Goal: Answer question/provide support: Share knowledge or assist other users

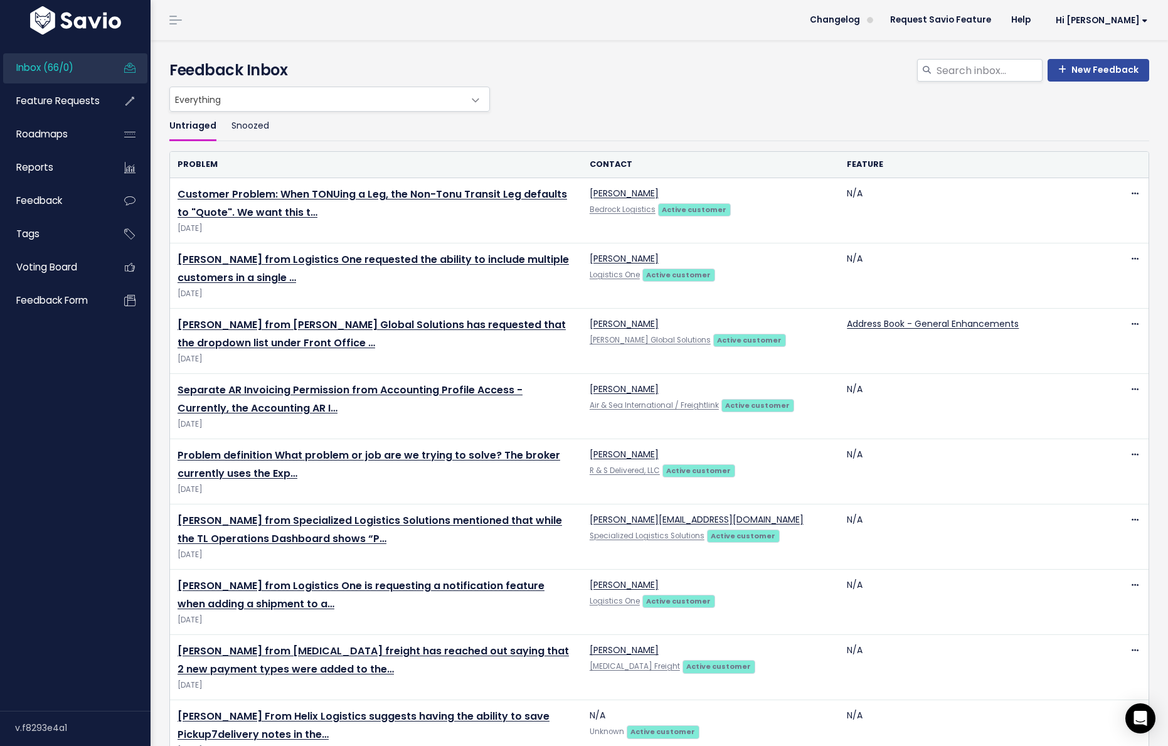
click at [43, 72] on span "Inbox (66/0)" at bounding box center [44, 67] width 57 height 13
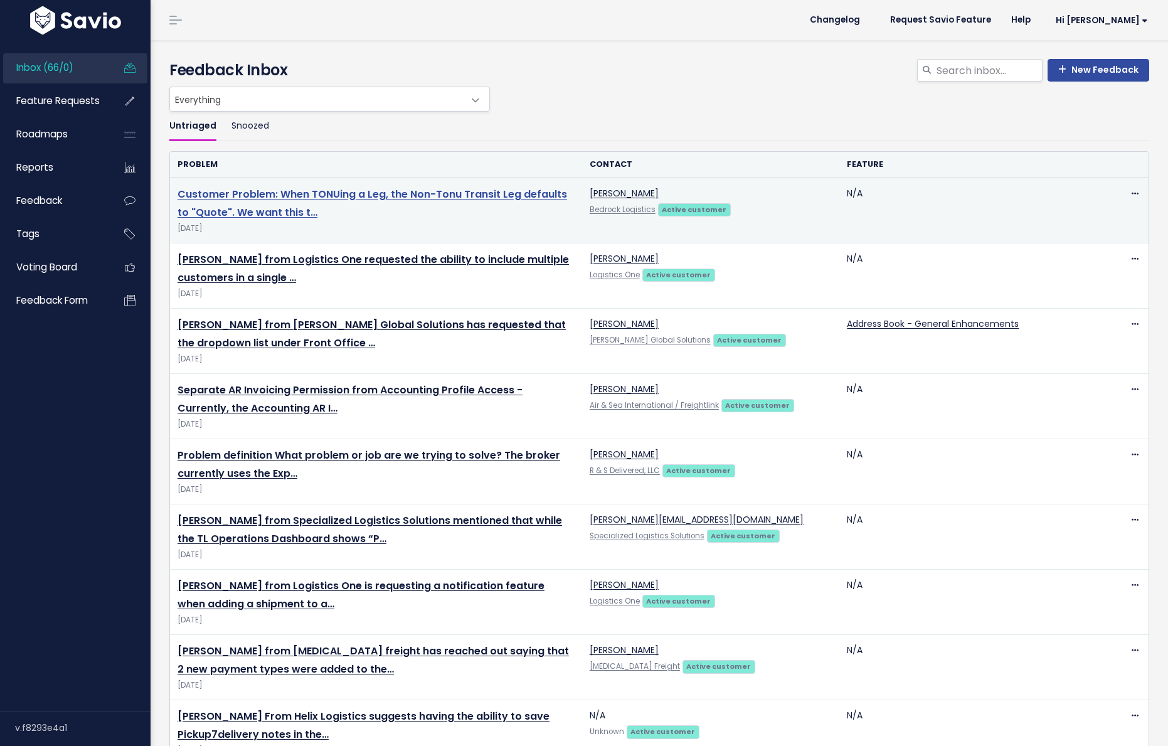
click at [338, 196] on link "Customer Problem: When TONUing a Leg, the Non-Tonu Transit Leg defaults to "Quo…" at bounding box center [373, 203] width 390 height 33
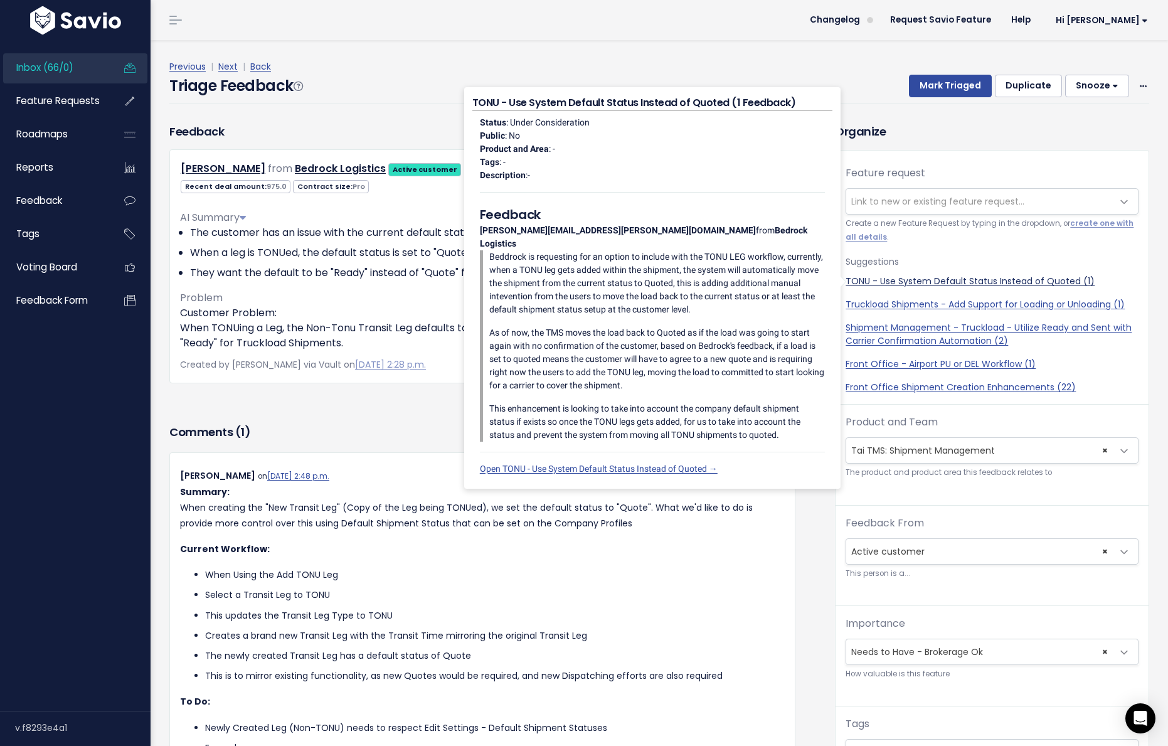
click at [984, 281] on link "TONU - Use System Default Status Instead of Quoted (1)" at bounding box center [992, 281] width 293 height 13
select select "57571"
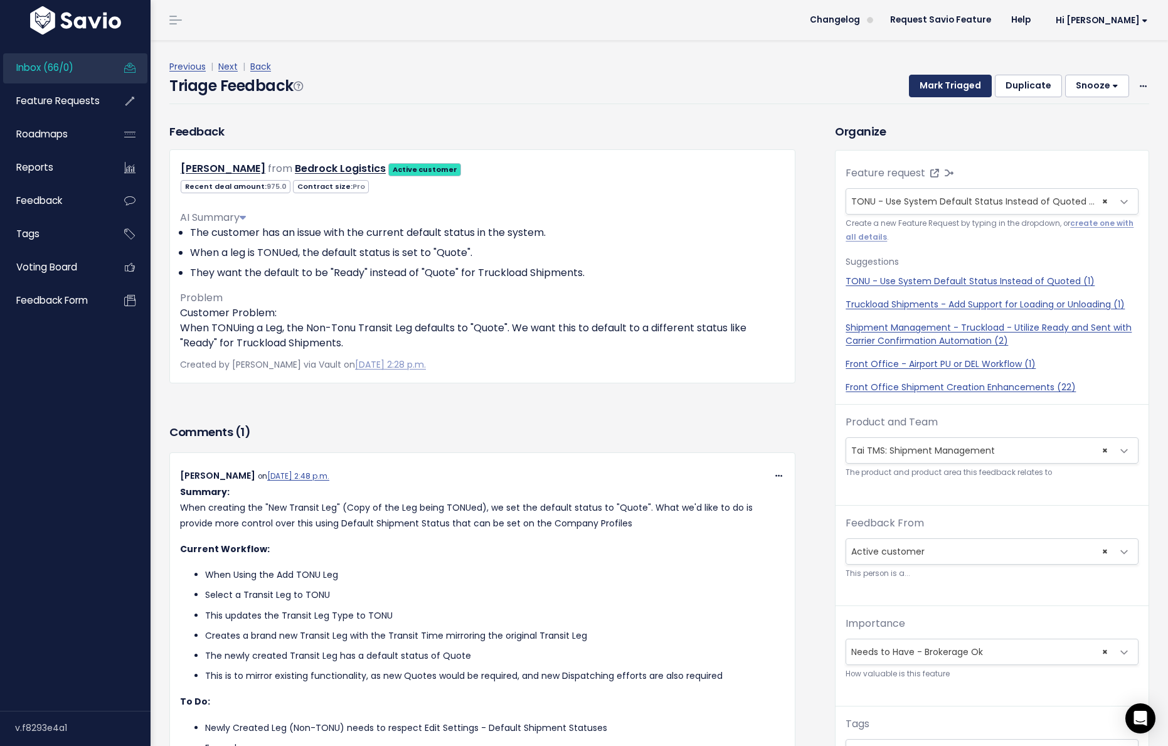
click at [948, 82] on button "Mark Triaged" at bounding box center [950, 86] width 83 height 23
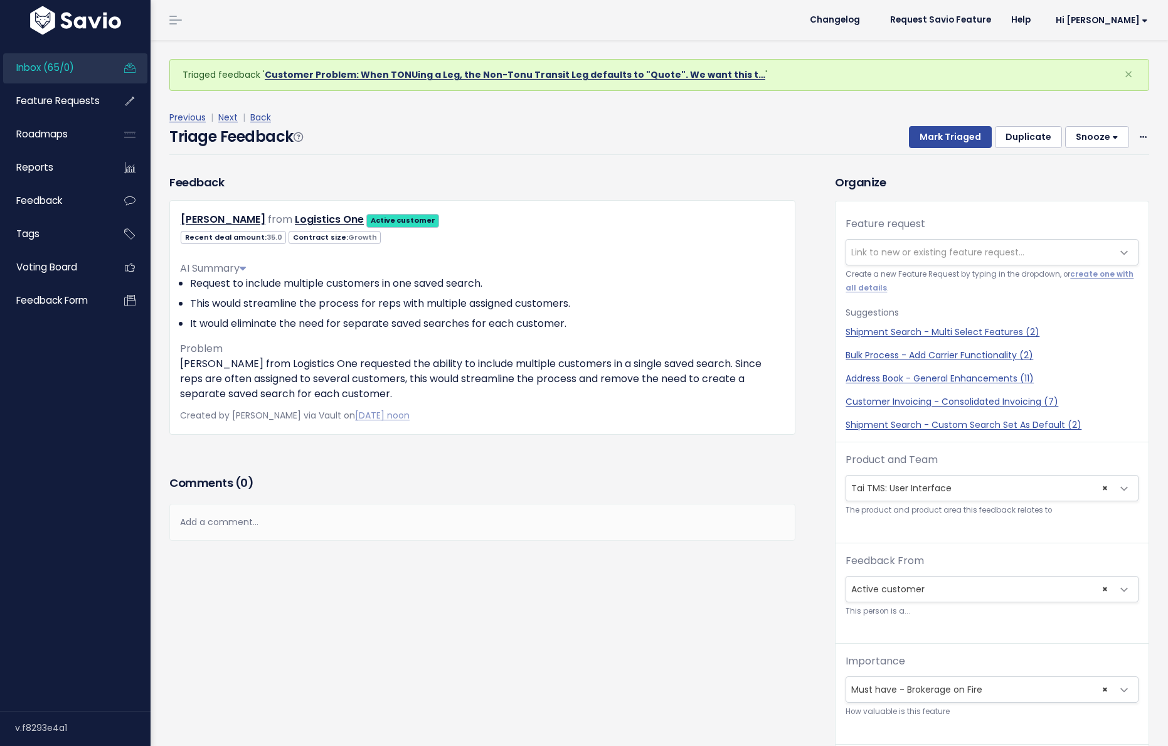
click at [333, 75] on link "Customer Problem: When TONUing a Leg, the Non-Tonu Transit Leg defaults to "Quo…" at bounding box center [515, 74] width 501 height 13
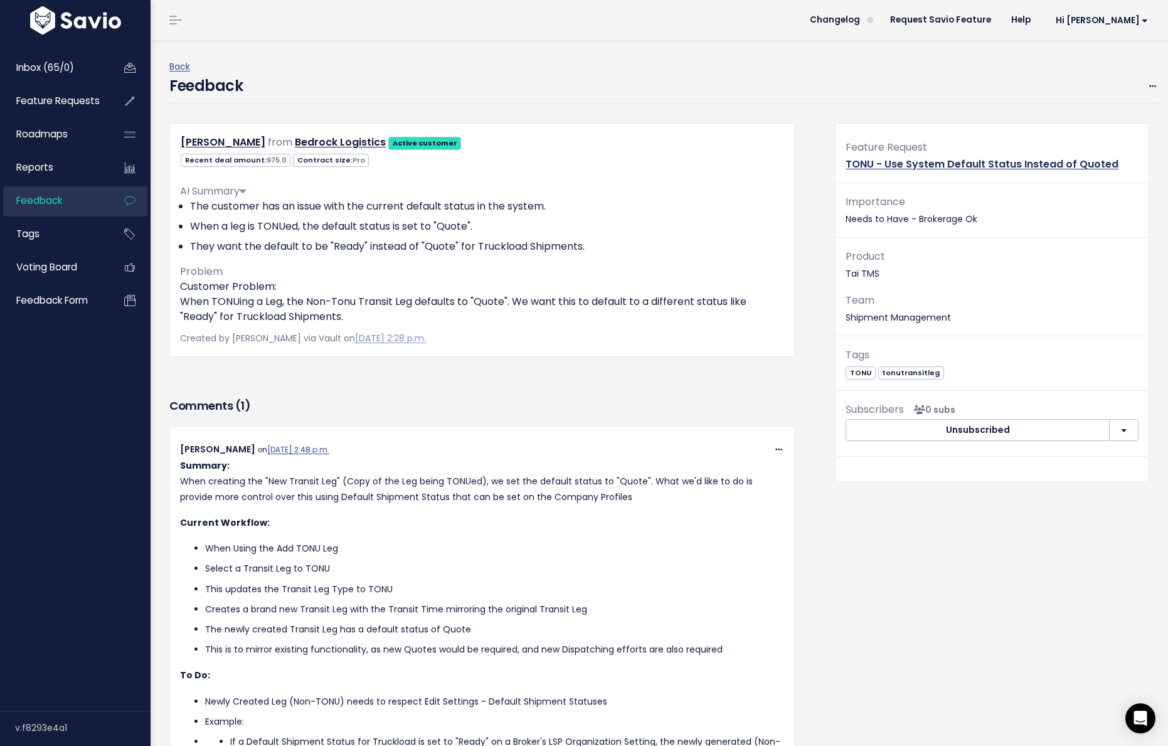
click at [923, 161] on link "TONU - Use System Default Status Instead of Quoted" at bounding box center [982, 164] width 273 height 14
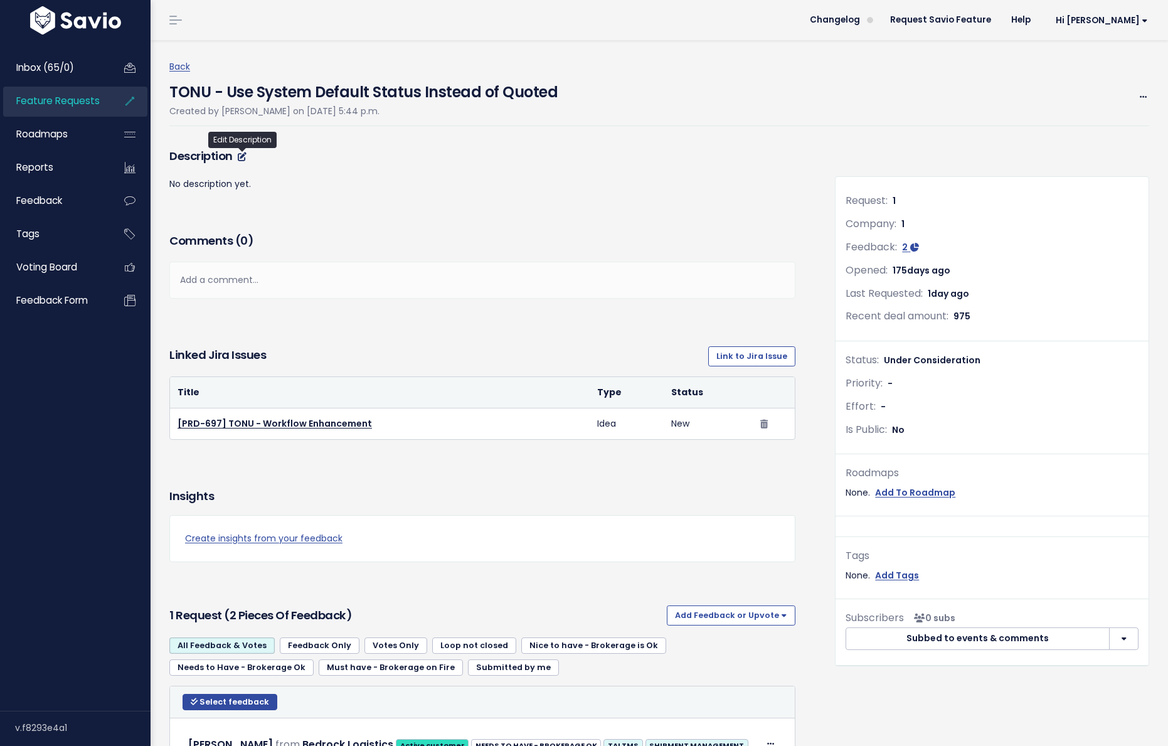
click at [246, 159] on icon at bounding box center [242, 156] width 9 height 9
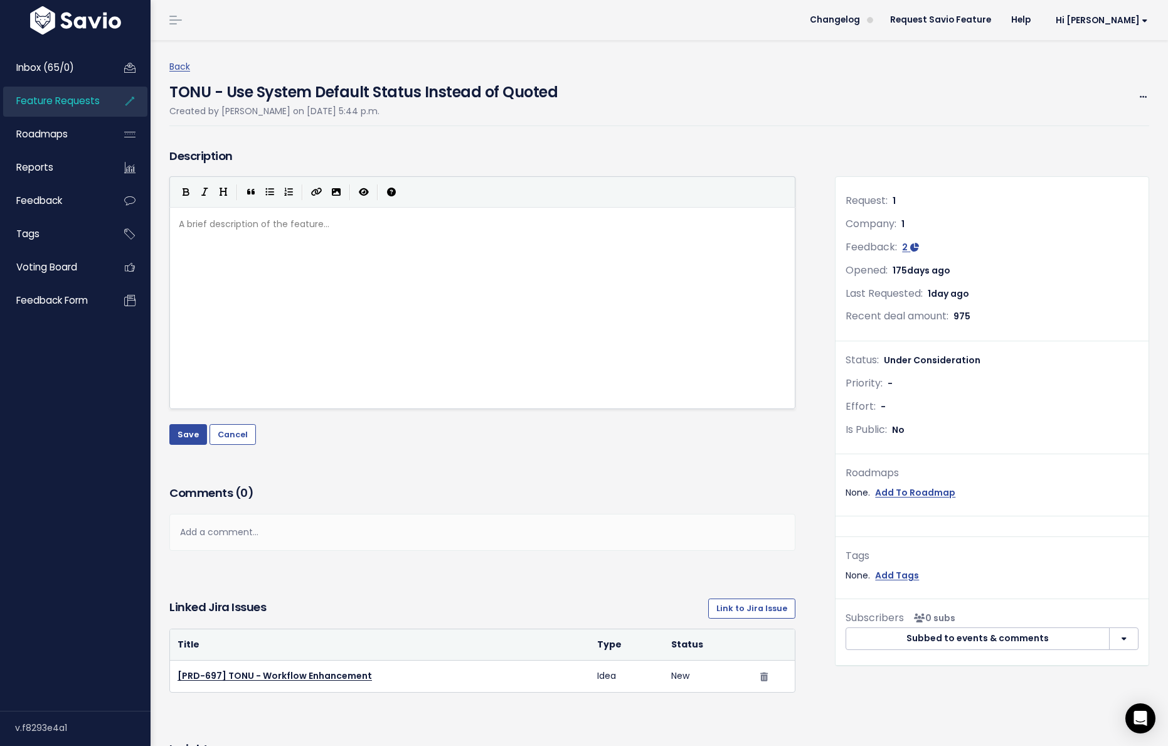
scroll to position [4, 0]
click at [239, 265] on div "A brief description of the feature... xxxxxxxxxx ​" at bounding box center [498, 324] width 644 height 220
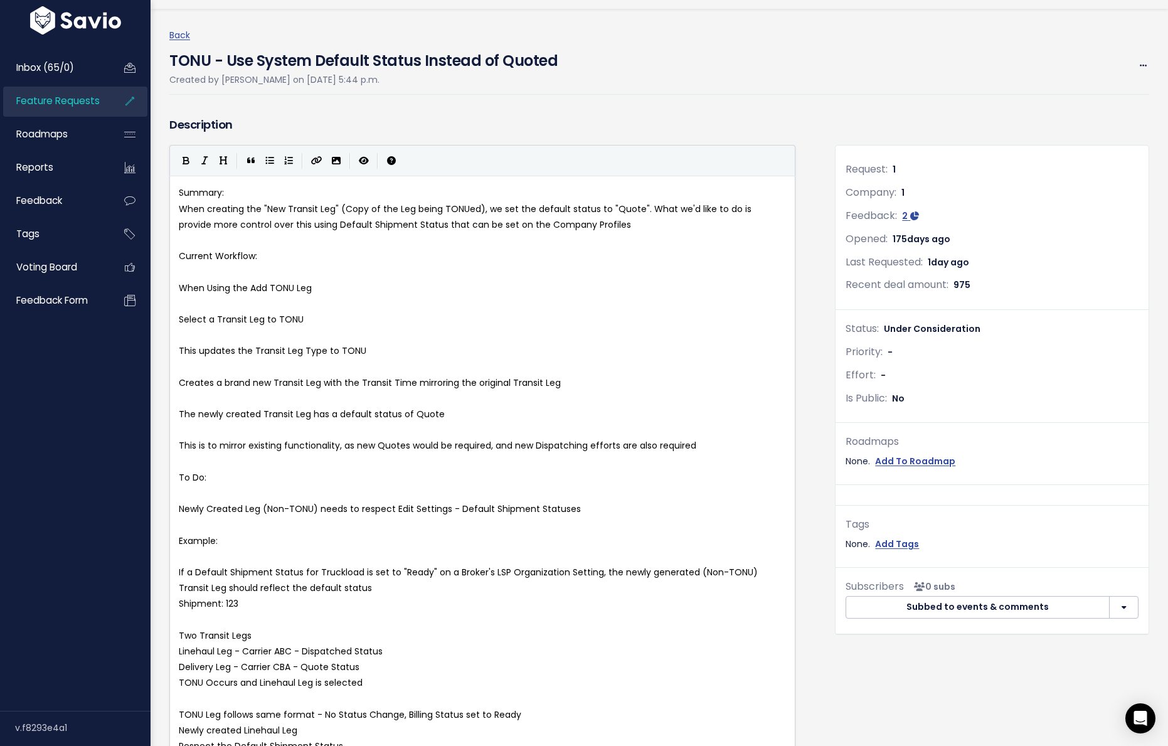
scroll to position [0, 0]
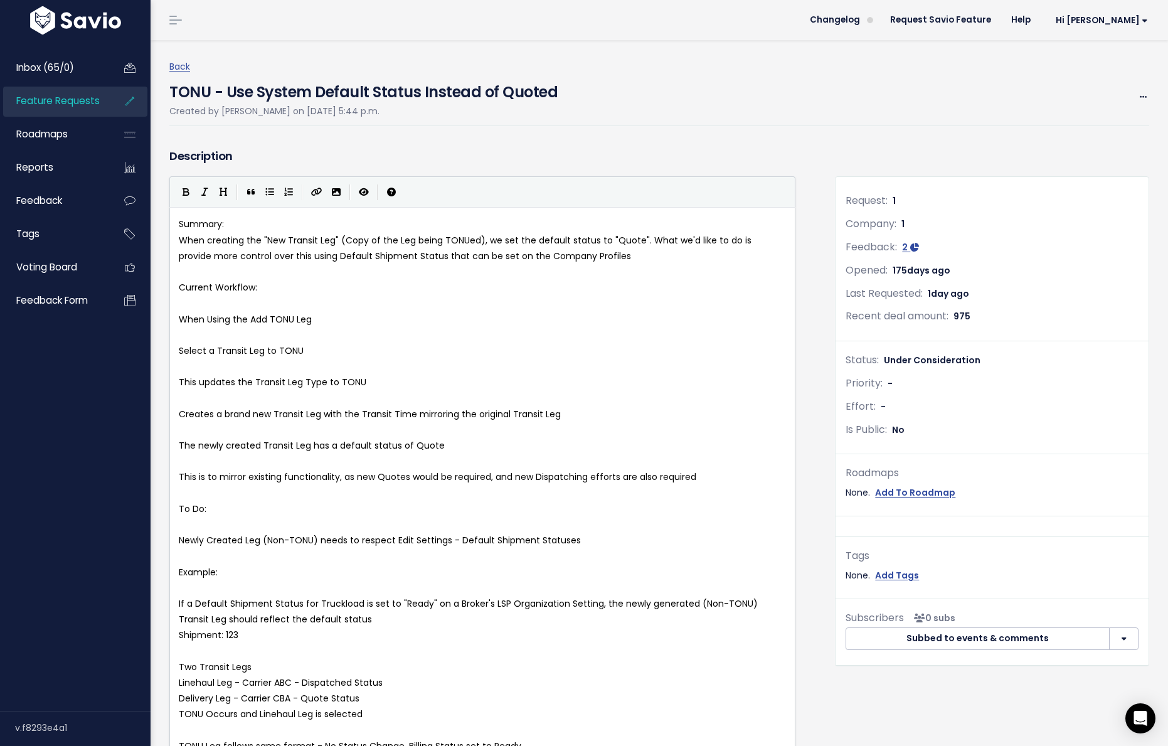
type textarea "Summary:"
drag, startPoint x: 219, startPoint y: 225, endPoint x: 154, endPoint y: 222, distance: 64.7
click at [179, 192] on button "Bold" at bounding box center [185, 192] width 19 height 19
type textarea "Current Workflow:"
drag, startPoint x: 267, startPoint y: 287, endPoint x: 150, endPoint y: 284, distance: 116.8
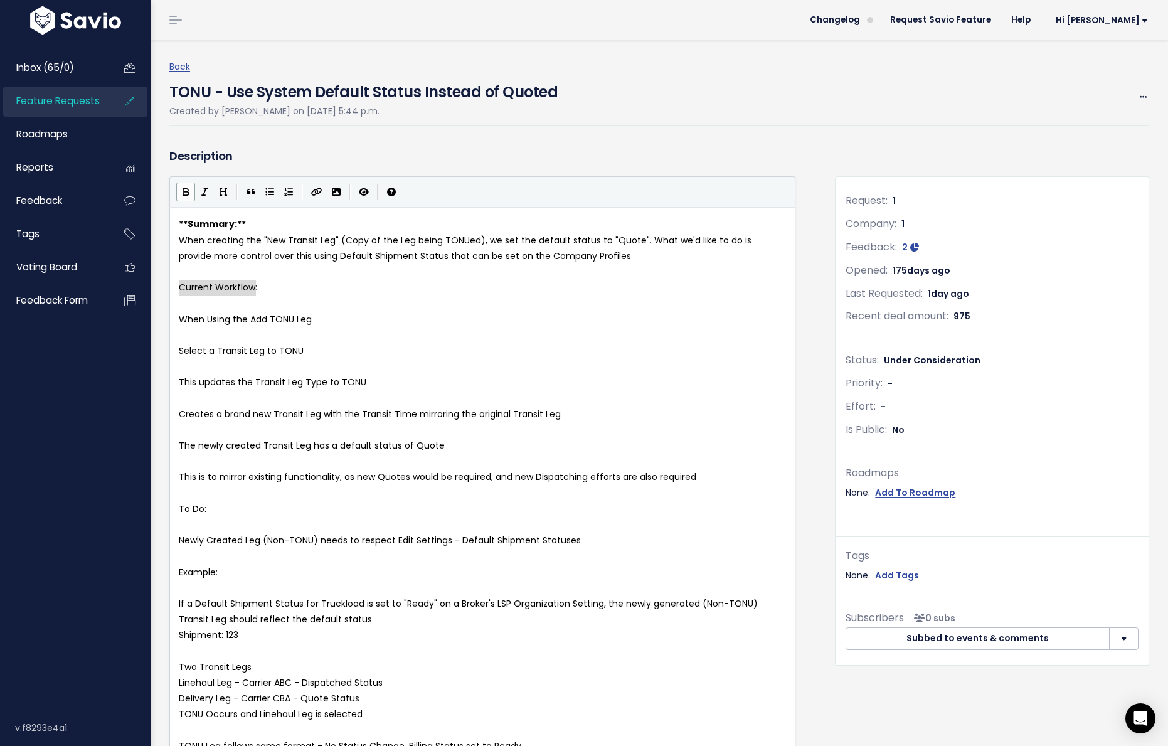
click at [186, 193] on icon "Bold" at bounding box center [186, 192] width 7 height 9
click at [179, 333] on span "​" at bounding box center [179, 335] width 0 height 13
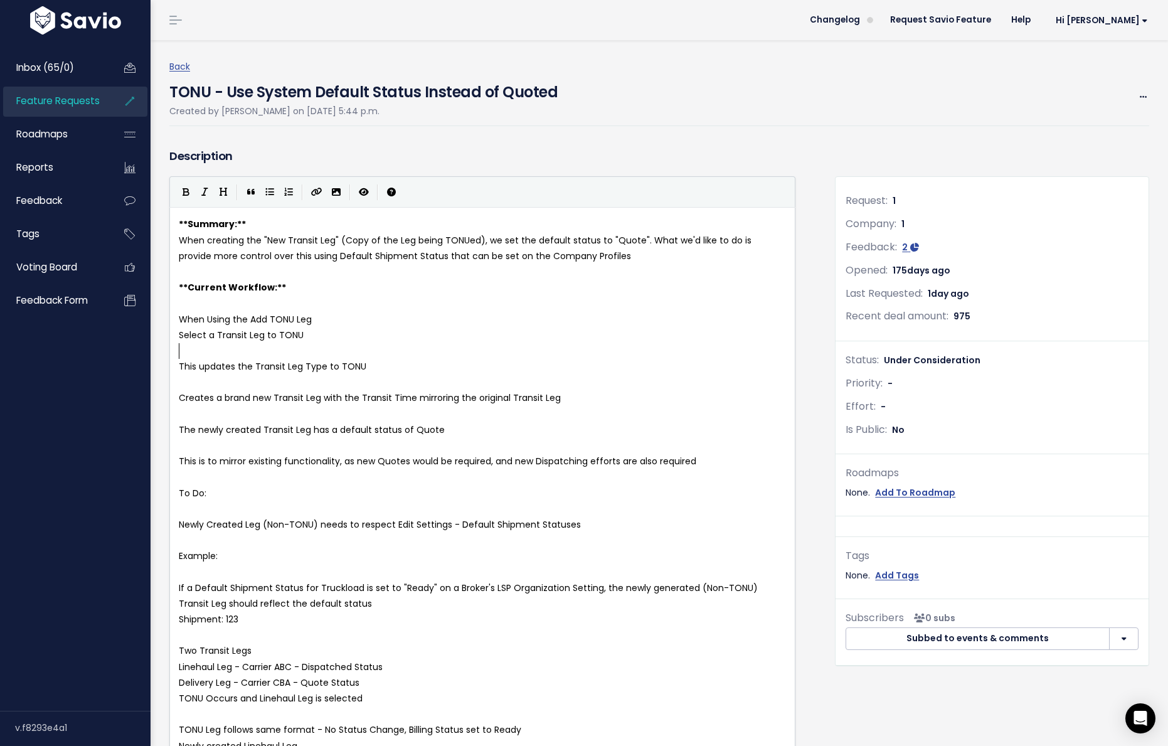
click at [210, 352] on pre "​" at bounding box center [482, 351] width 612 height 16
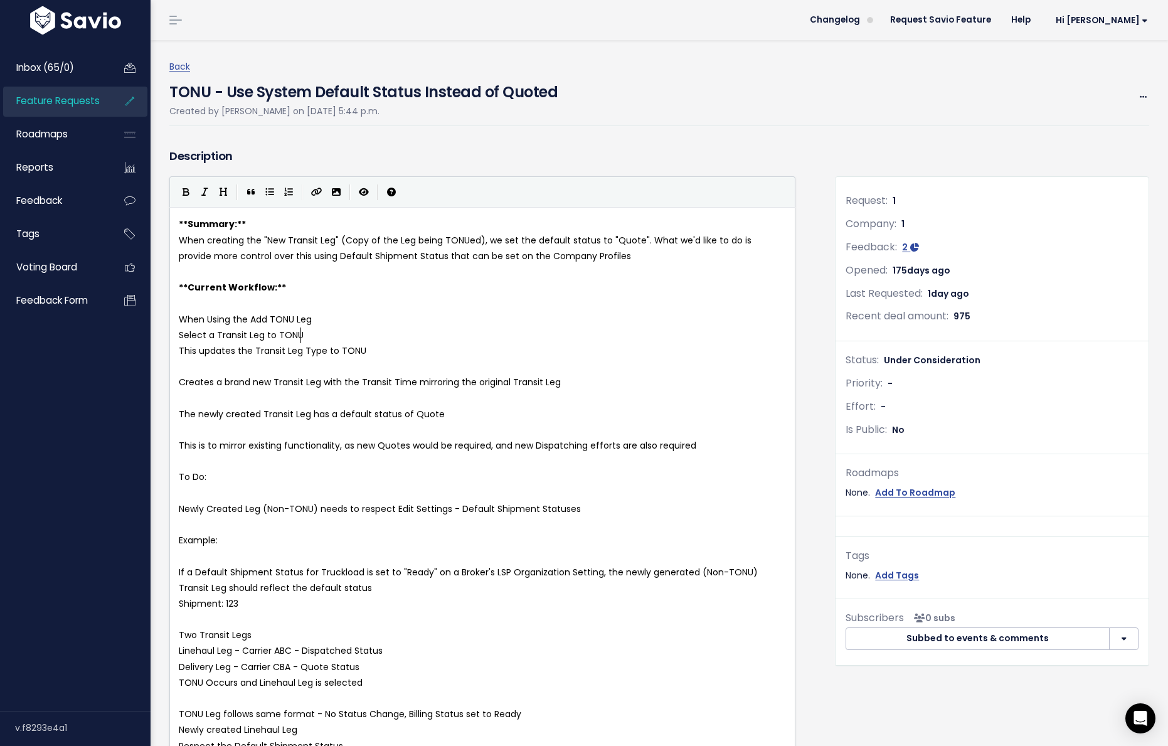
click at [194, 361] on pre "​" at bounding box center [482, 367] width 612 height 16
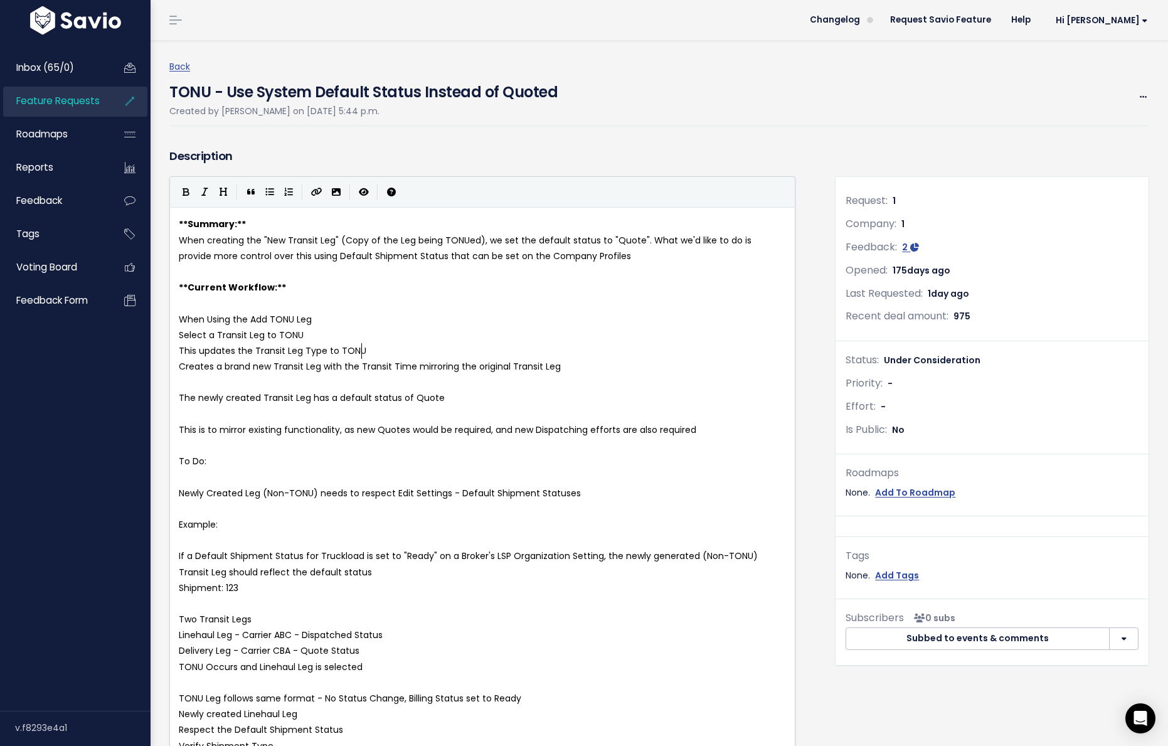
click at [191, 381] on pre "​" at bounding box center [482, 383] width 612 height 16
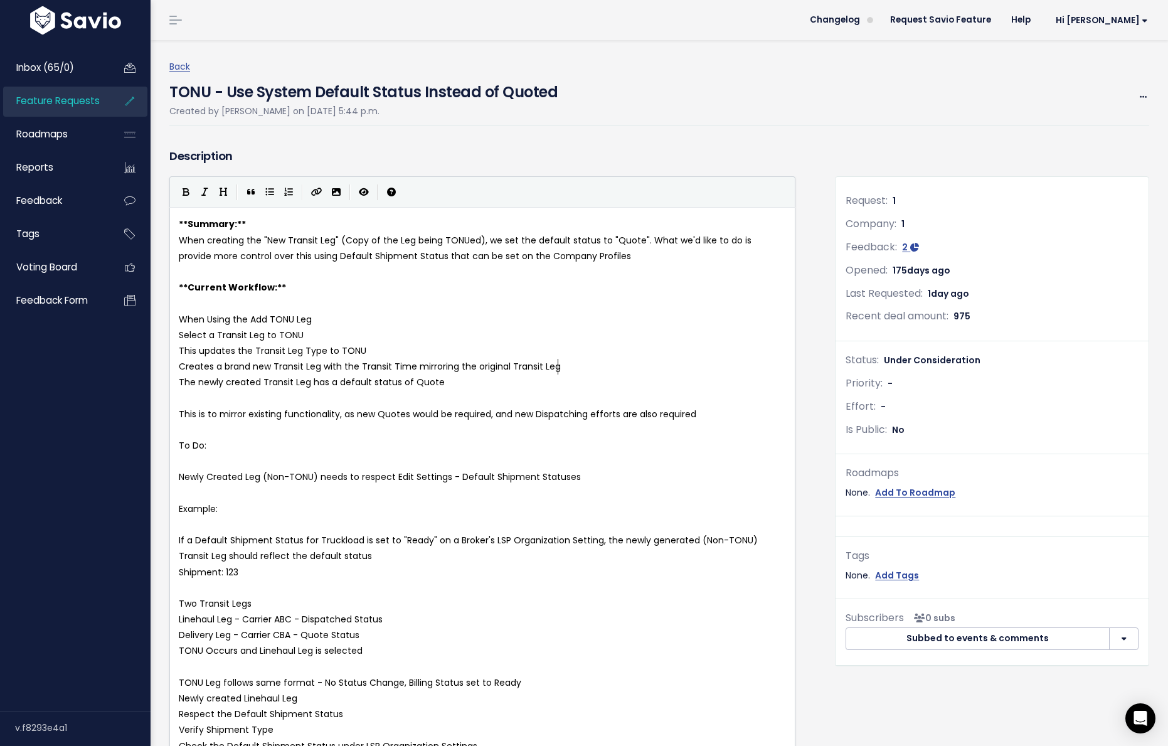
click at [190, 397] on pre "​" at bounding box center [482, 398] width 612 height 16
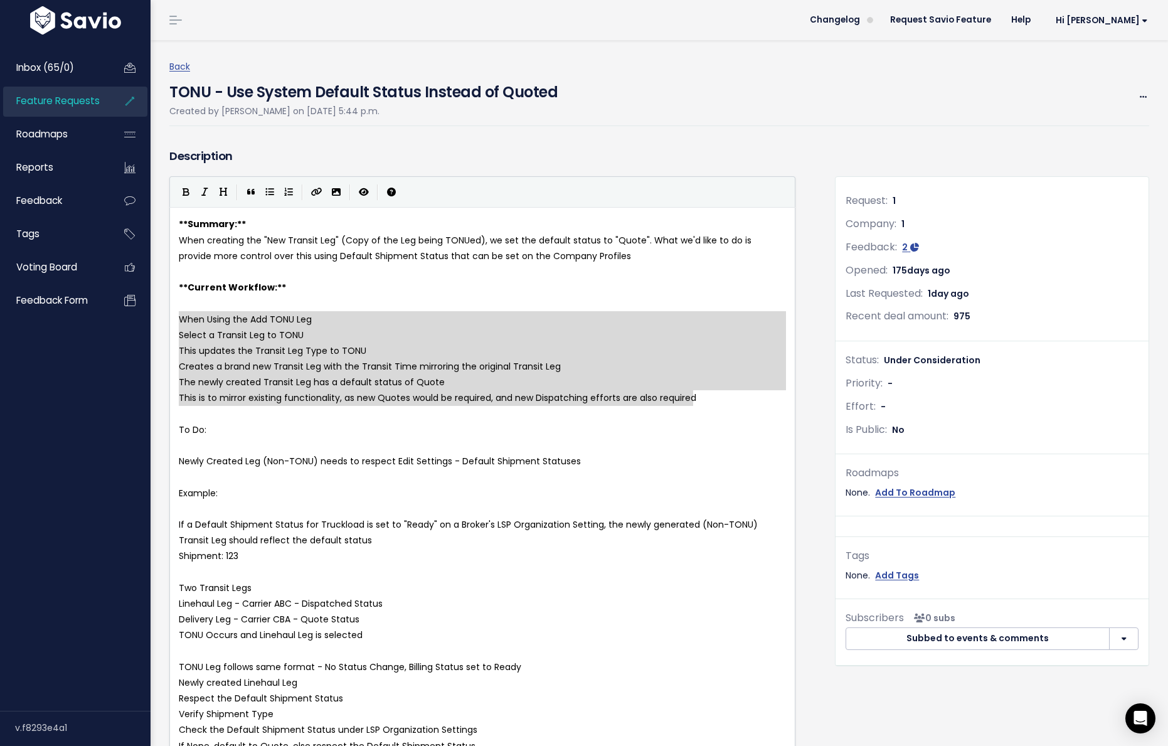
drag, startPoint x: 700, startPoint y: 396, endPoint x: 163, endPoint y: 323, distance: 542.1
click at [270, 194] on icon "Generic List" at bounding box center [269, 192] width 9 height 9
type textarea "* Select a Transit Leg to TONU * This updates the Transit Leg Type to TONU * Cr…"
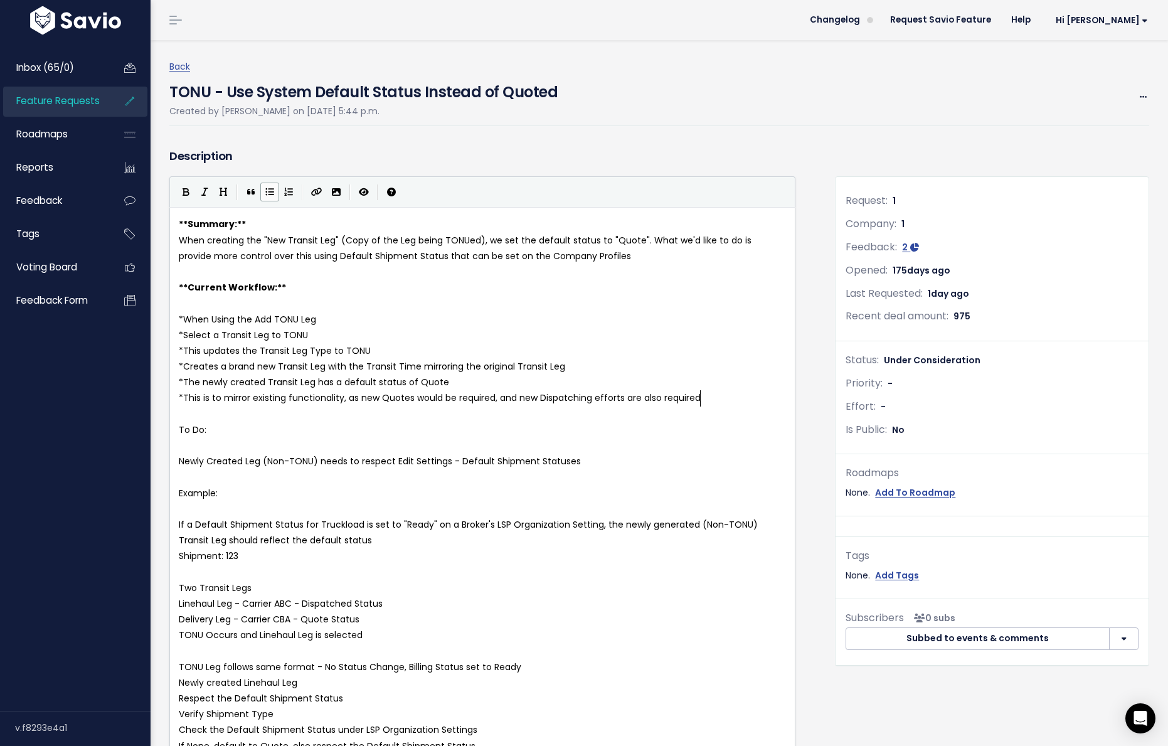
type textarea "To Do:"
drag, startPoint x: 220, startPoint y: 429, endPoint x: 149, endPoint y: 424, distance: 70.5
click at [186, 194] on icon "Bold" at bounding box center [186, 192] width 7 height 9
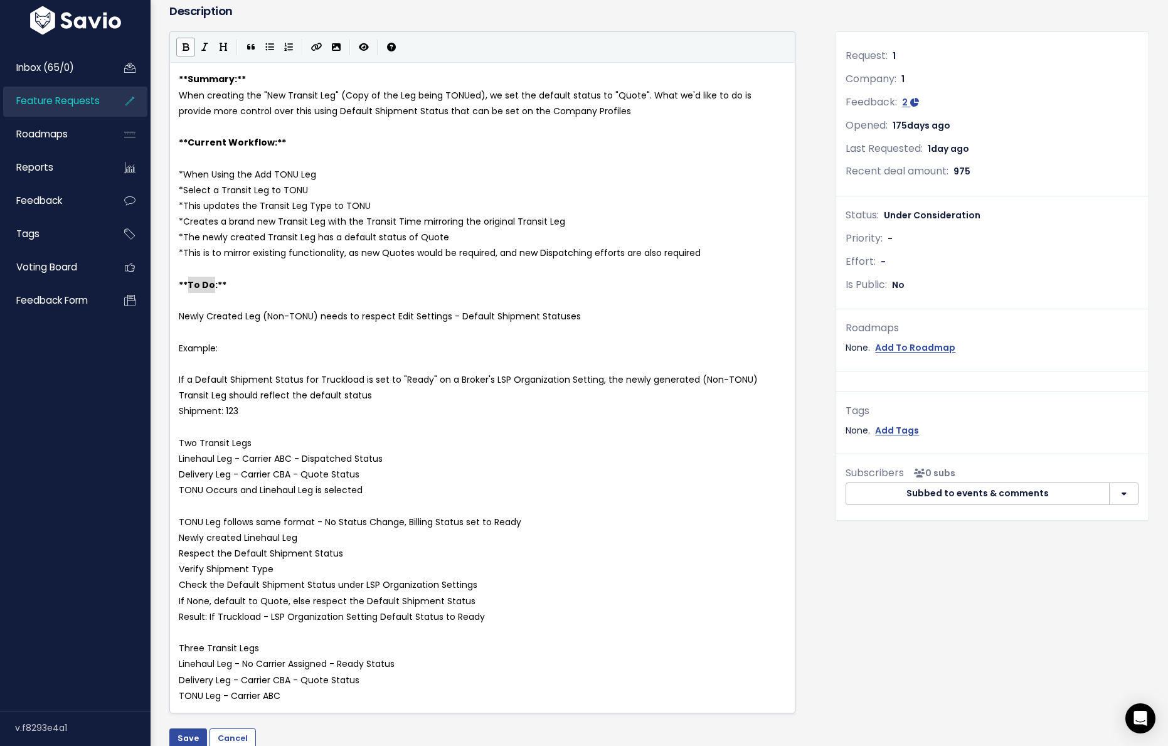
scroll to position [146, 0]
click at [186, 331] on pre "​" at bounding box center [482, 332] width 612 height 16
click at [181, 316] on span "Newly Created Leg (Non-TONU) needs to respect Edit Settings - Default Shipment …" at bounding box center [380, 315] width 402 height 13
click at [272, 47] on icon "Generic List" at bounding box center [269, 46] width 9 height 9
click at [181, 365] on pre "​" at bounding box center [482, 364] width 612 height 16
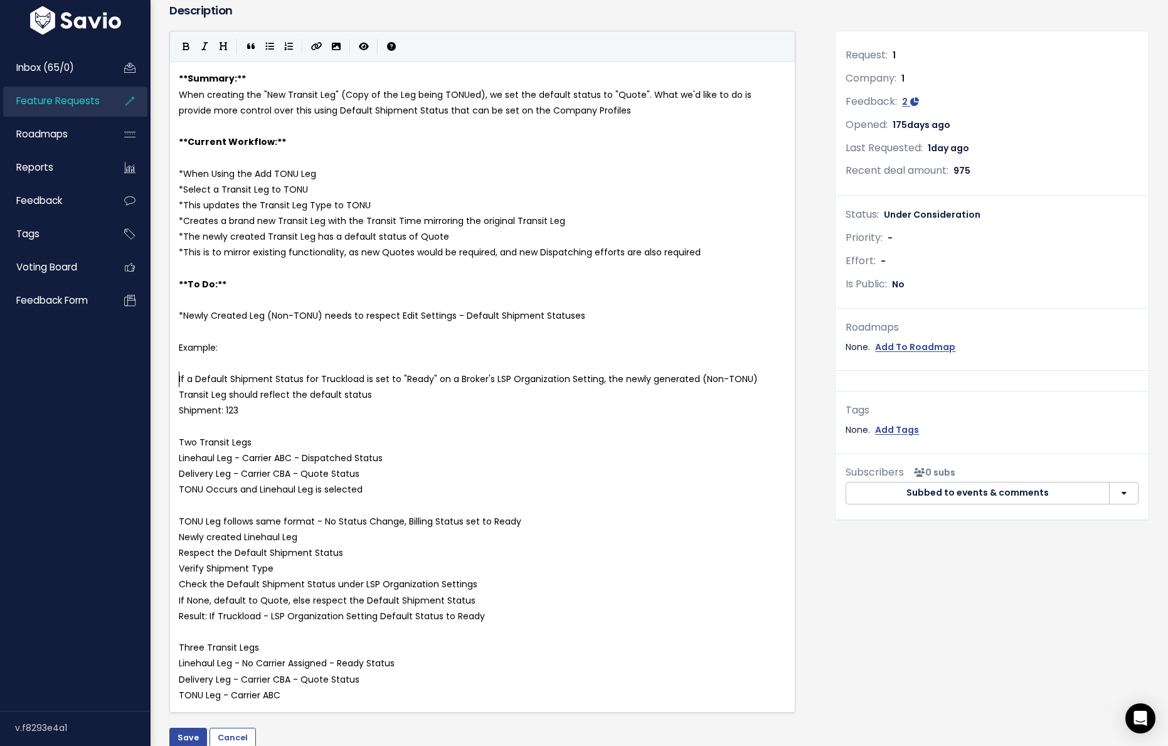
click at [178, 383] on pre "If a Default Shipment Status for Truckload is set to "Ready" on a Broker's LSP …" at bounding box center [482, 386] width 612 height 31
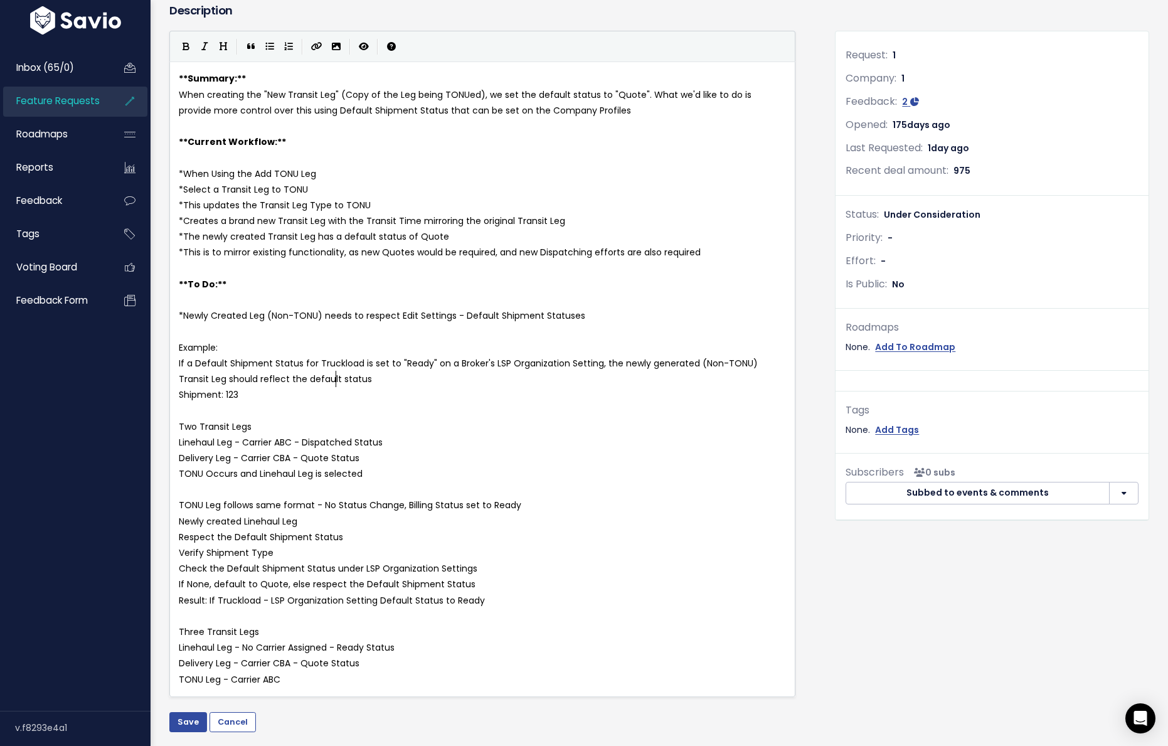
click at [360, 376] on pre "If a Default Shipment Status for Truckload is set to "Ready" on a Broker's LSP …" at bounding box center [482, 371] width 612 height 31
type textarea "\"
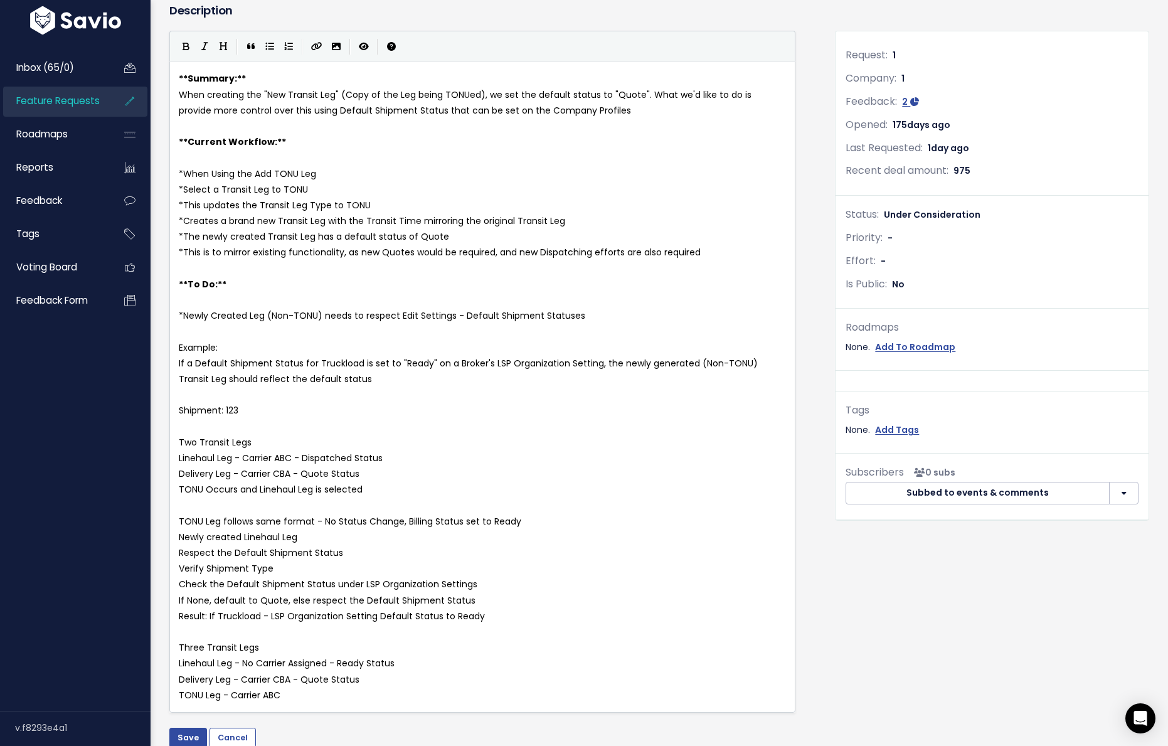
click at [181, 427] on pre "​" at bounding box center [482, 427] width 612 height 16
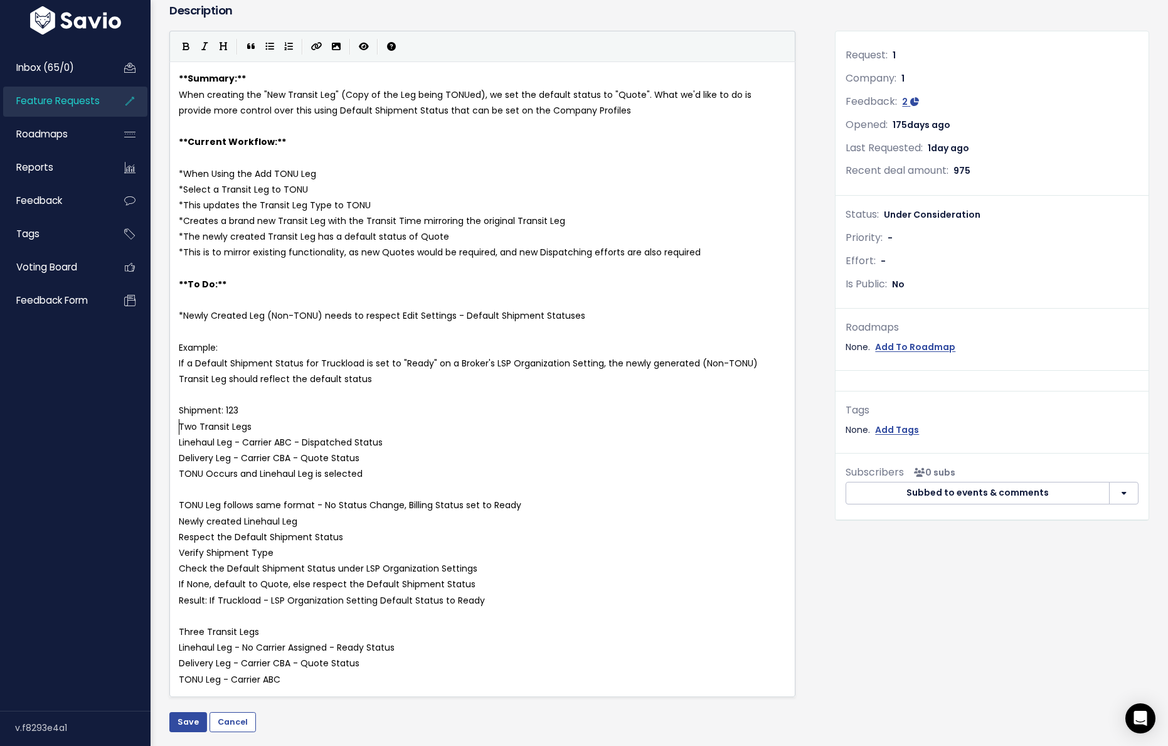
click at [178, 430] on pre "Two Transit Legs" at bounding box center [482, 427] width 612 height 16
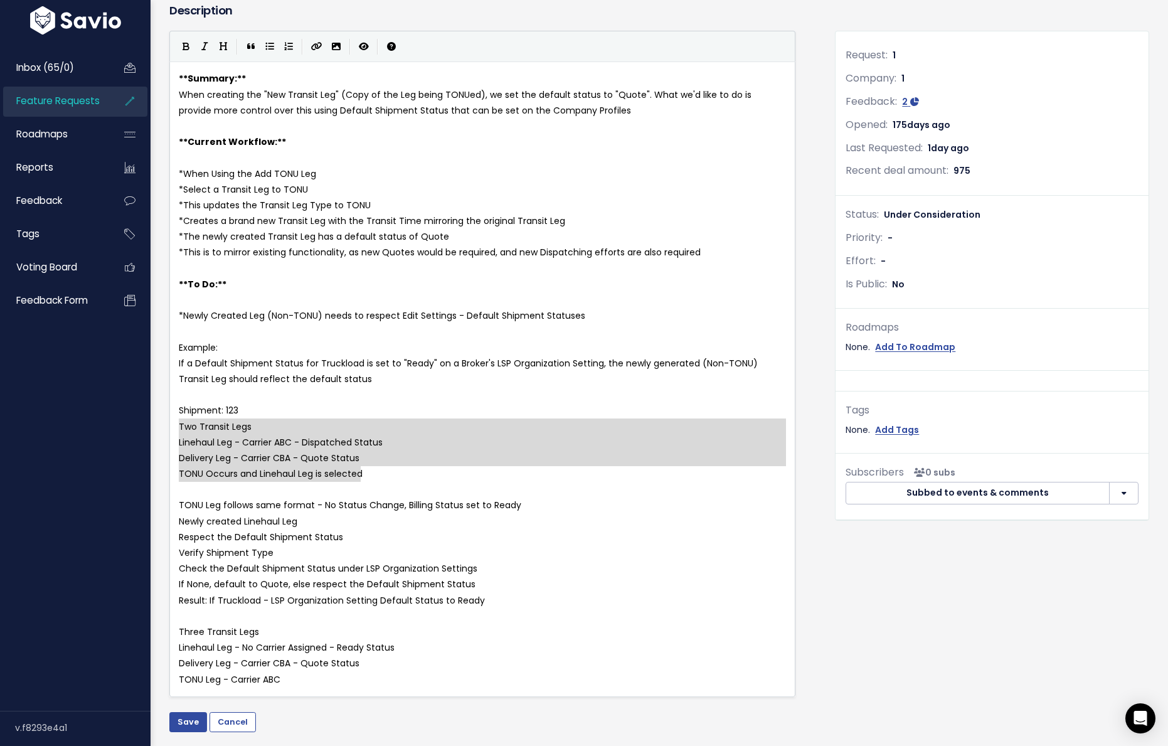
drag, startPoint x: 177, startPoint y: 422, endPoint x: 364, endPoint y: 471, distance: 193.3
click at [270, 46] on icon "Generic List" at bounding box center [269, 46] width 9 height 9
type textarea "* Linehaul Leg - Carrier ABC - Dispatched Status * Delivery Leg - Carrier CBA -…"
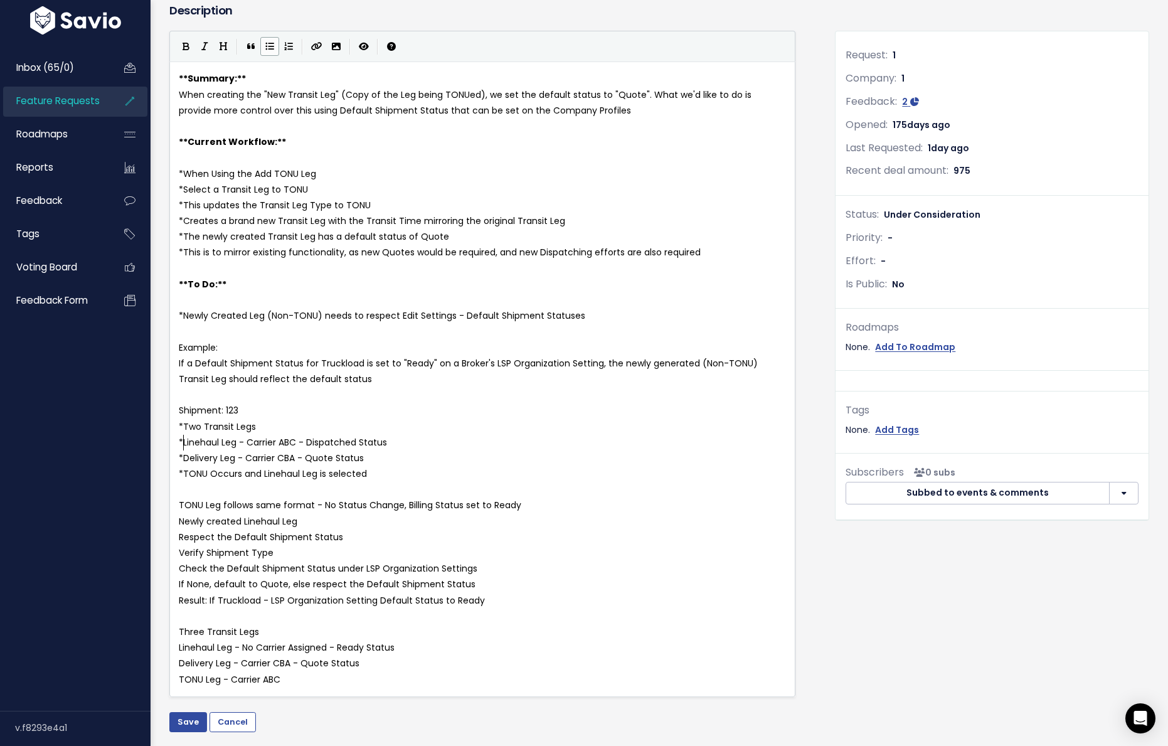
scroll to position [4, 0]
click at [183, 444] on span "*" at bounding box center [181, 442] width 4 height 13
type textarea "*"
type textarea "**"
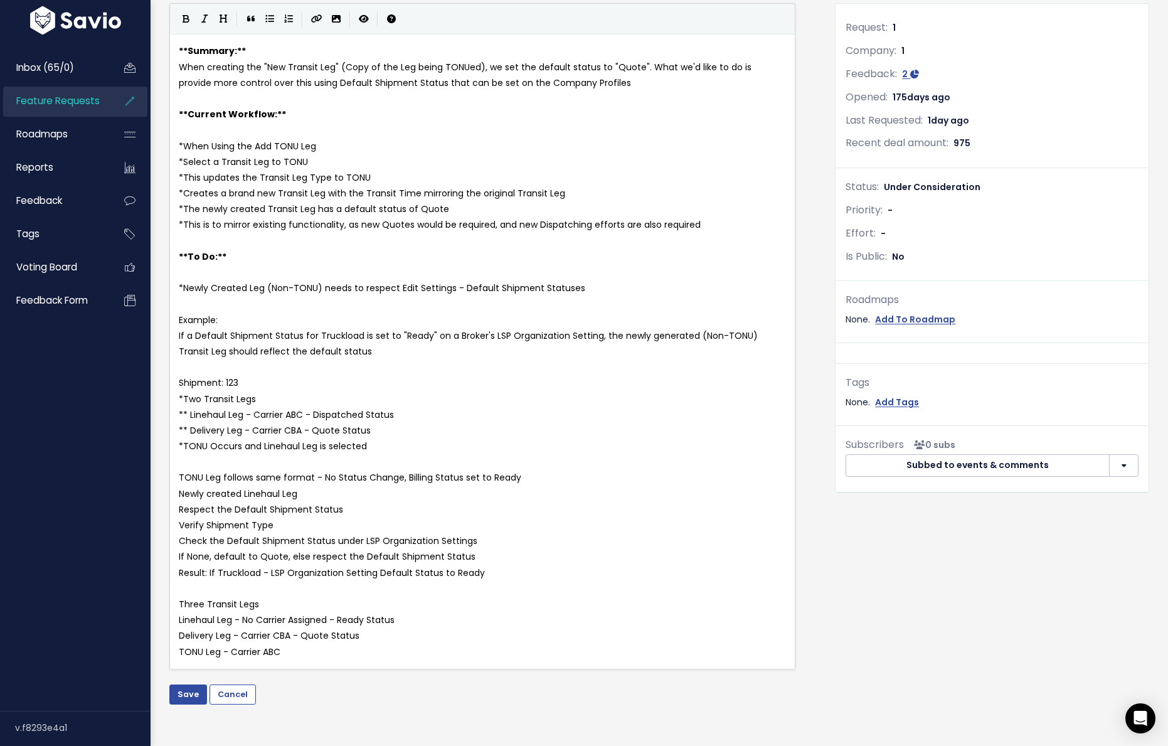
scroll to position [174, 0]
click at [176, 493] on pre "Newly created Linehaul Leg" at bounding box center [482, 493] width 612 height 16
click at [189, 687] on button "Save" at bounding box center [188, 693] width 38 height 20
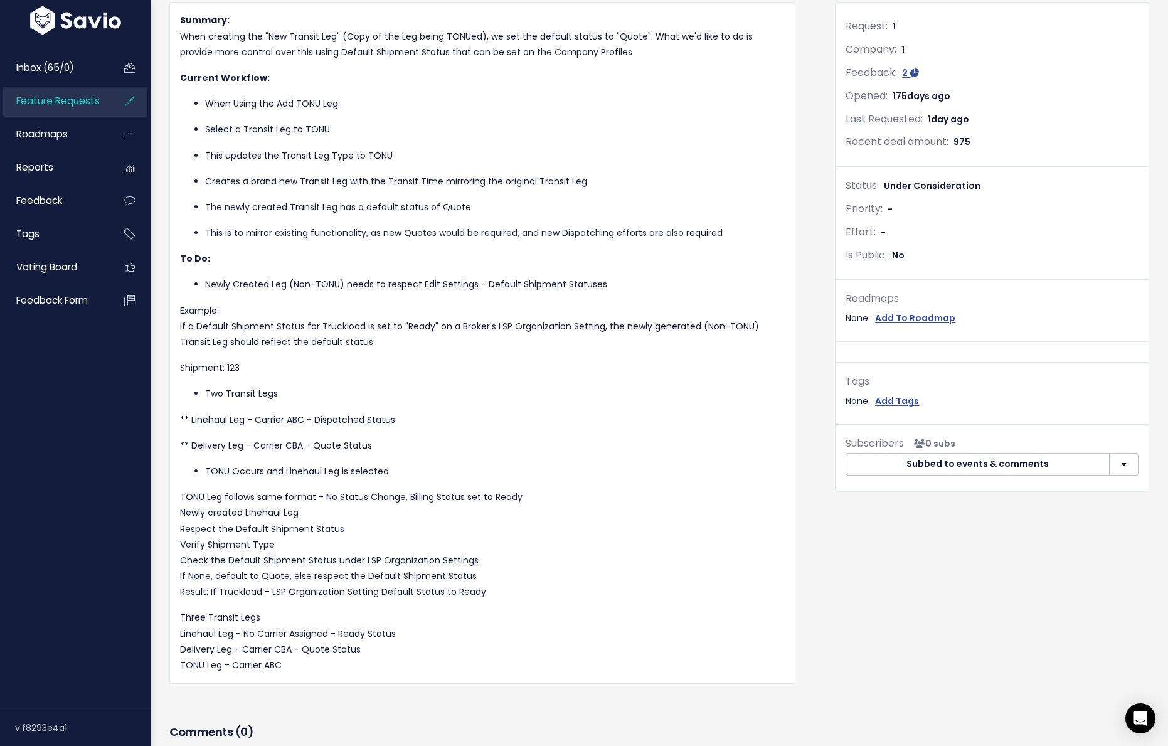
click at [191, 418] on p "** Linehaul Leg - Carrier ABC - Dispatched Status" at bounding box center [482, 420] width 605 height 16
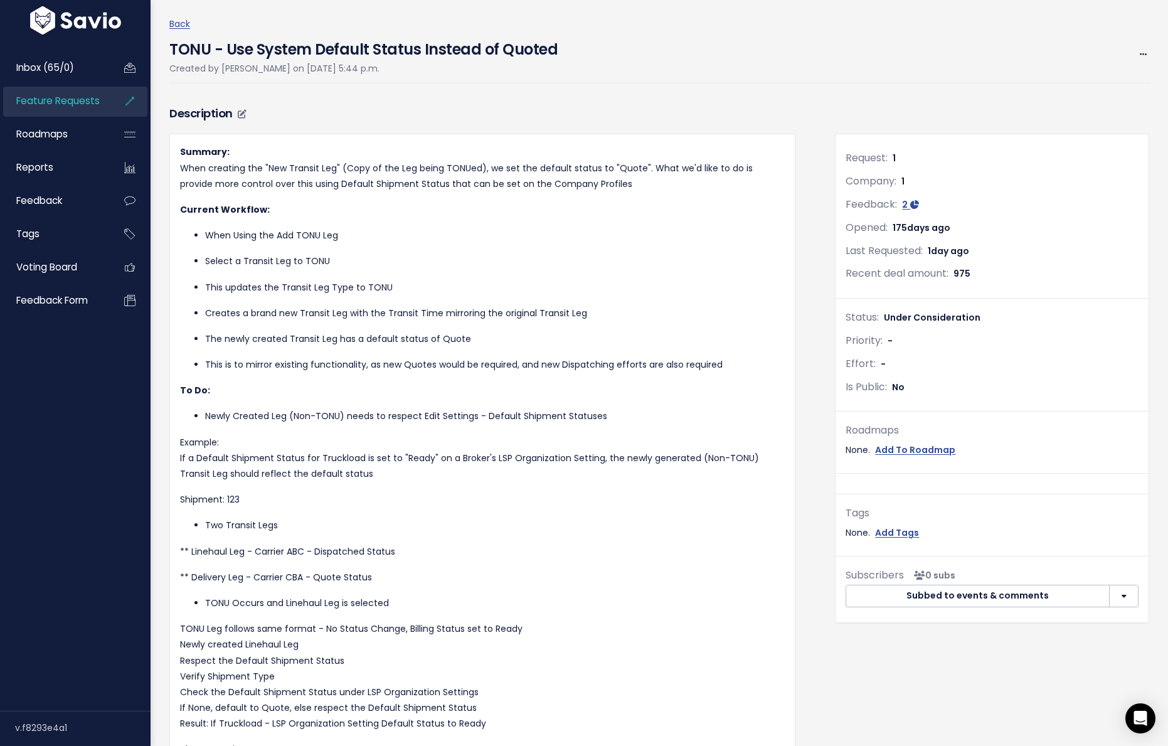
scroll to position [33, 0]
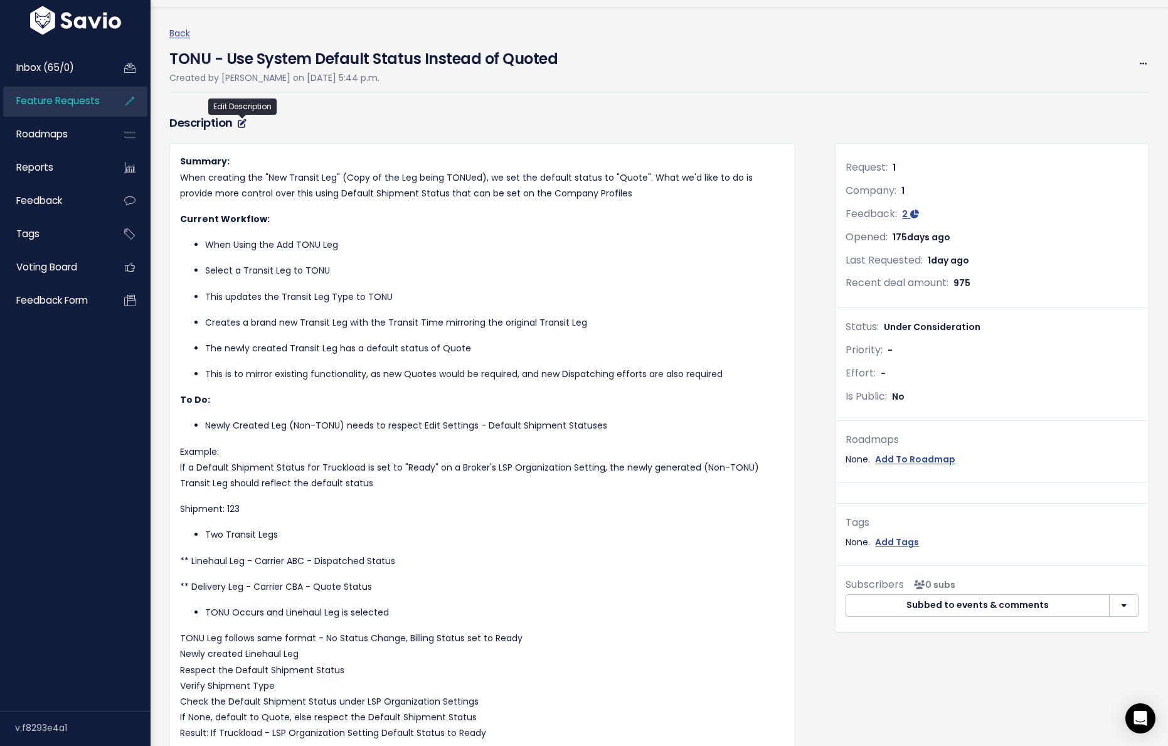
click at [245, 124] on icon at bounding box center [242, 123] width 9 height 9
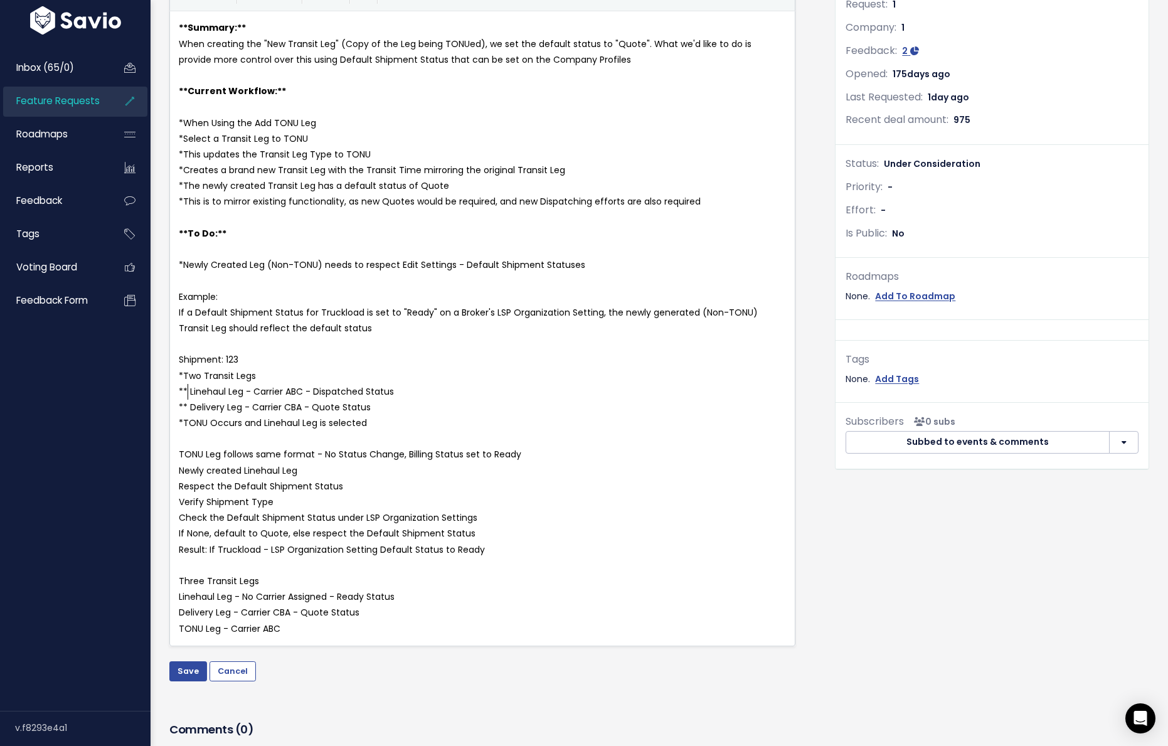
scroll to position [4, 0]
click at [186, 393] on span "** Linehaul Leg - Carrier ABC - Dispatched Status" at bounding box center [286, 391] width 215 height 13
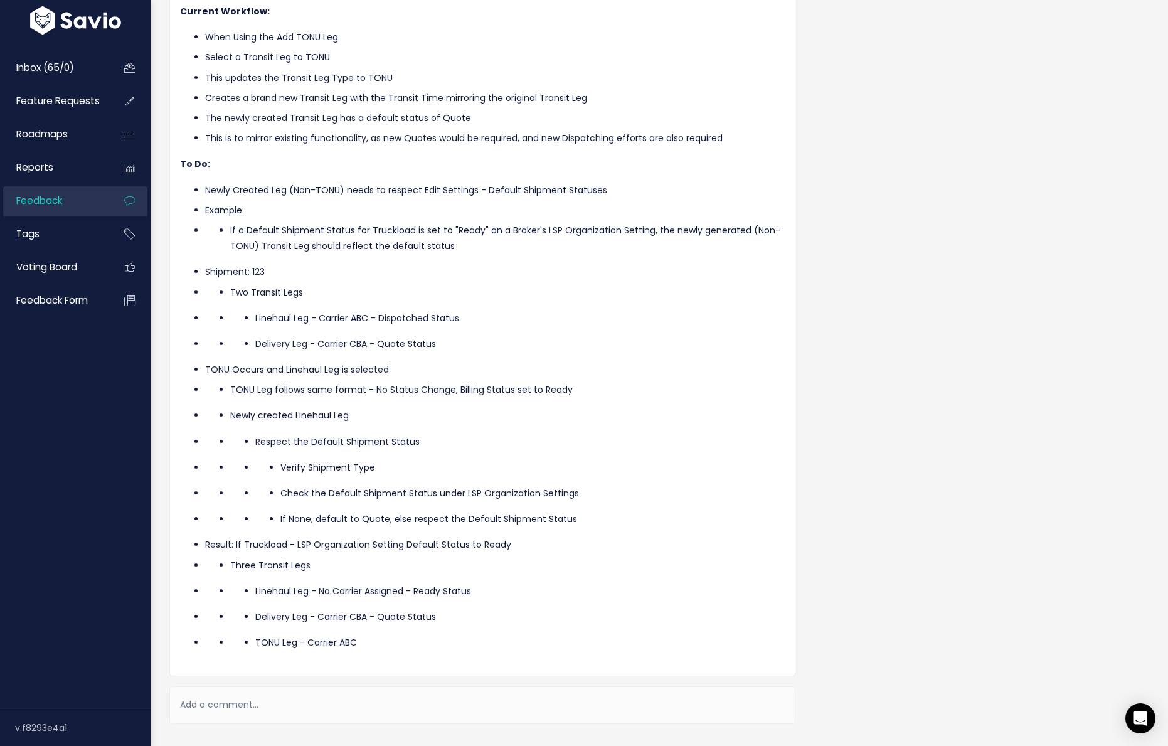
scroll to position [610, 0]
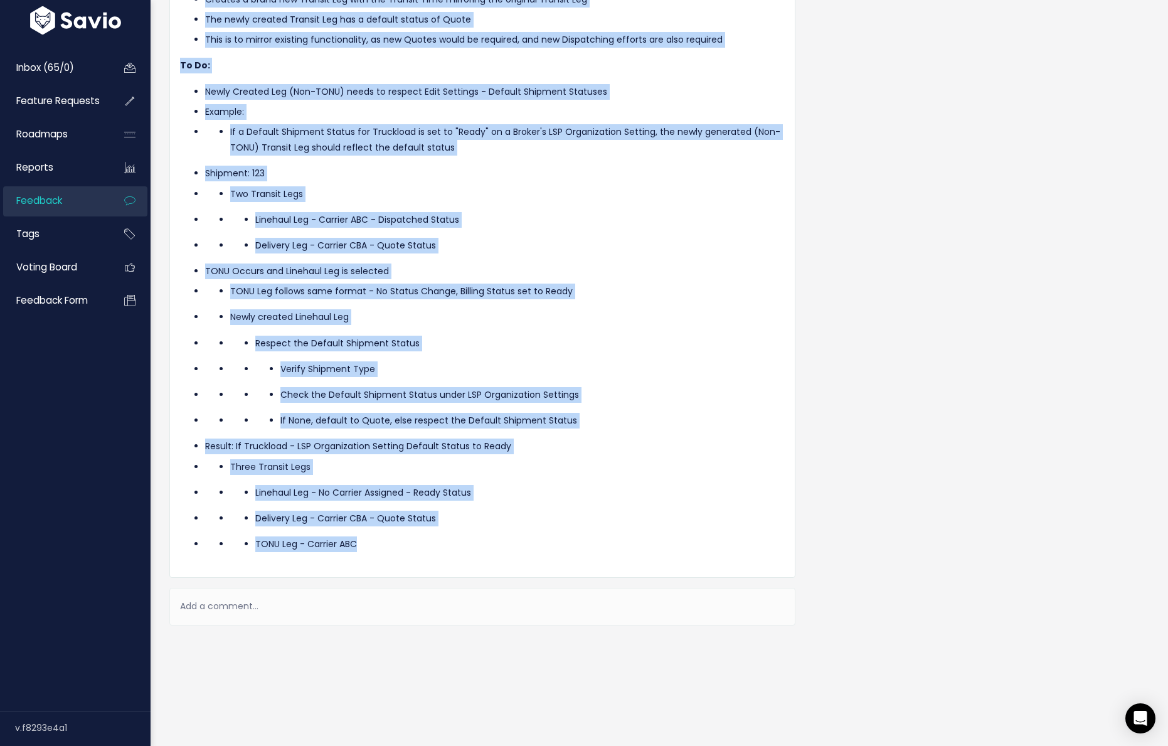
drag, startPoint x: 181, startPoint y: 122, endPoint x: 393, endPoint y: 545, distance: 472.9
click at [393, 545] on div "Summary: When creating the "New Transit Leg" (Copy of the Leg being TONUed), we…" at bounding box center [482, 200] width 605 height 705
copy div "Summary: When creating the "New Transit Leg" (Copy of the Leg being TONUed), we…"
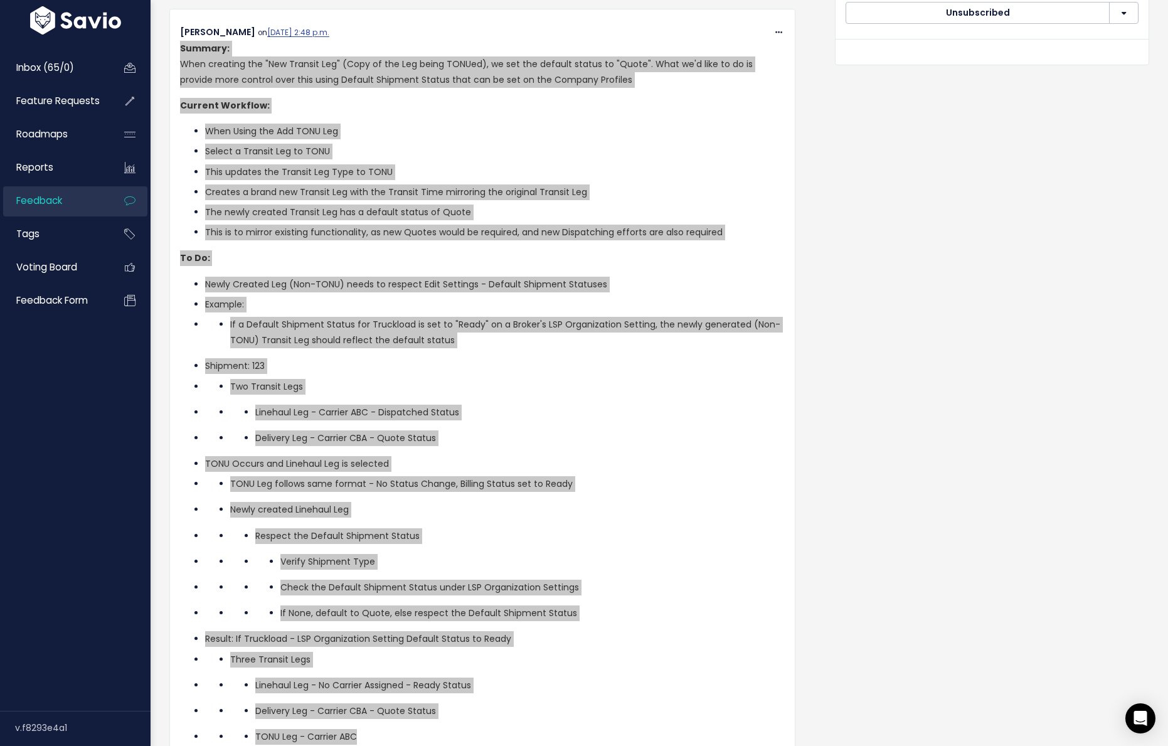
scroll to position [441, 0]
